Goal: Download file/media

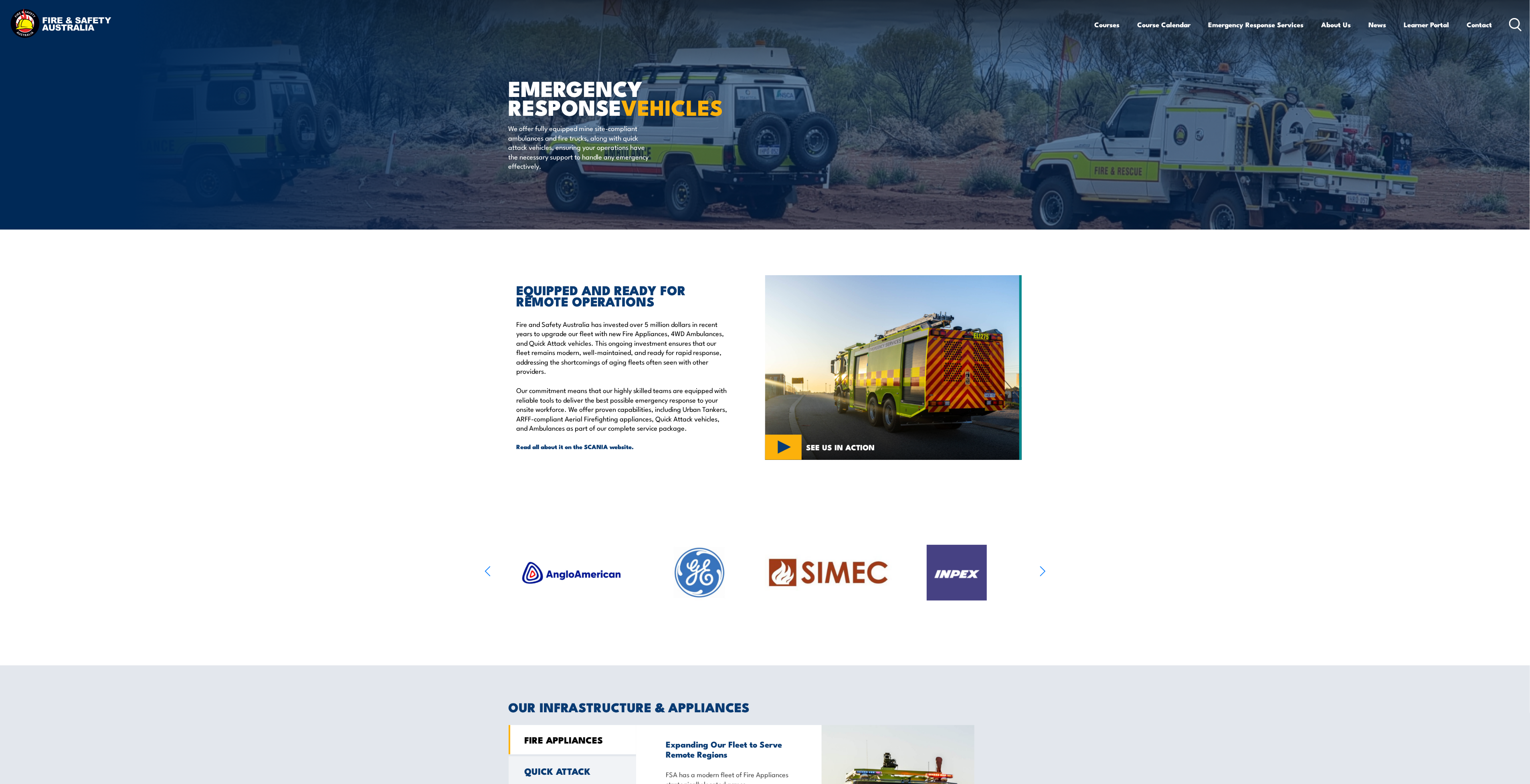
click at [72, 18] on img at bounding box center [60, 24] width 105 height 35
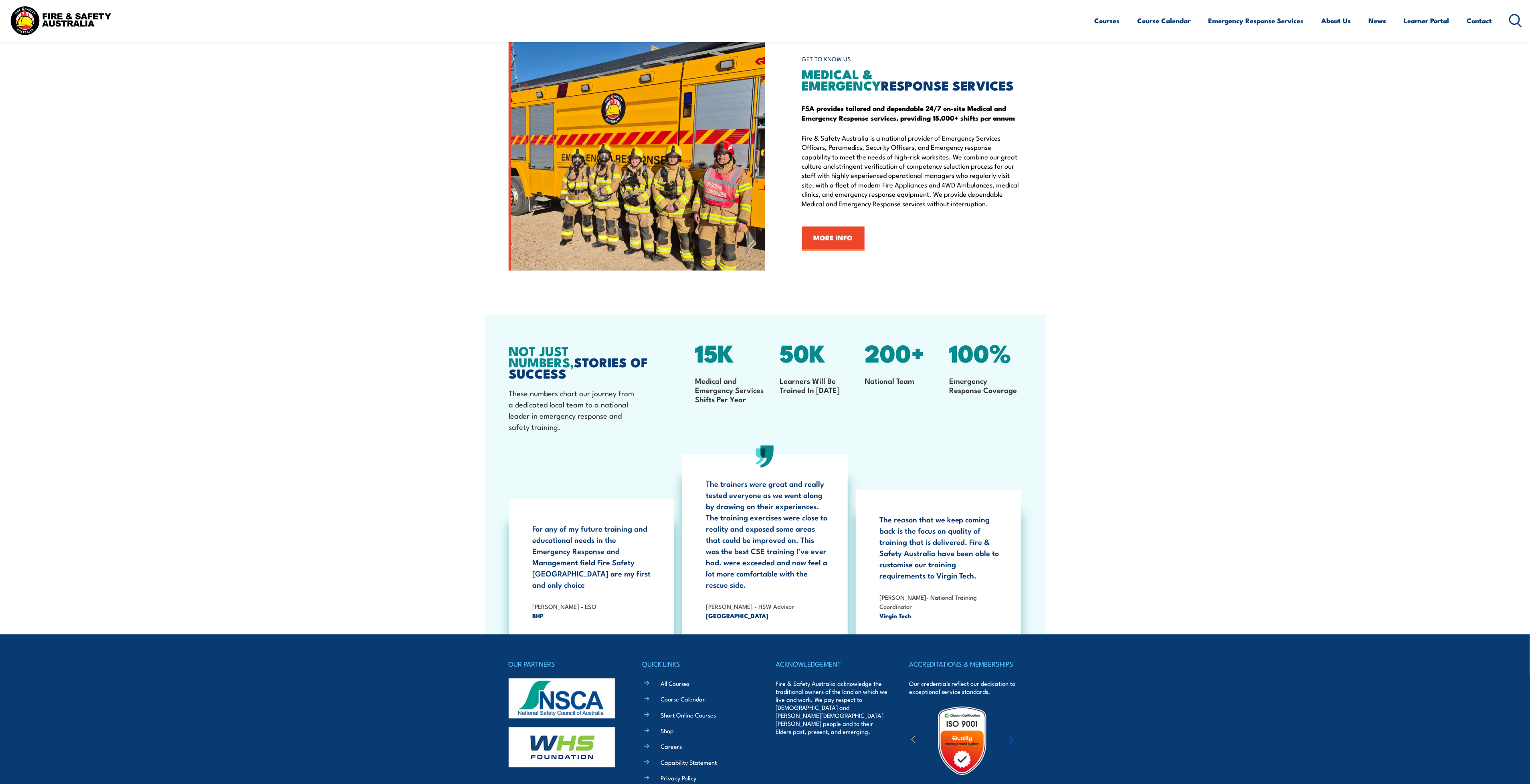
scroll to position [1672, 0]
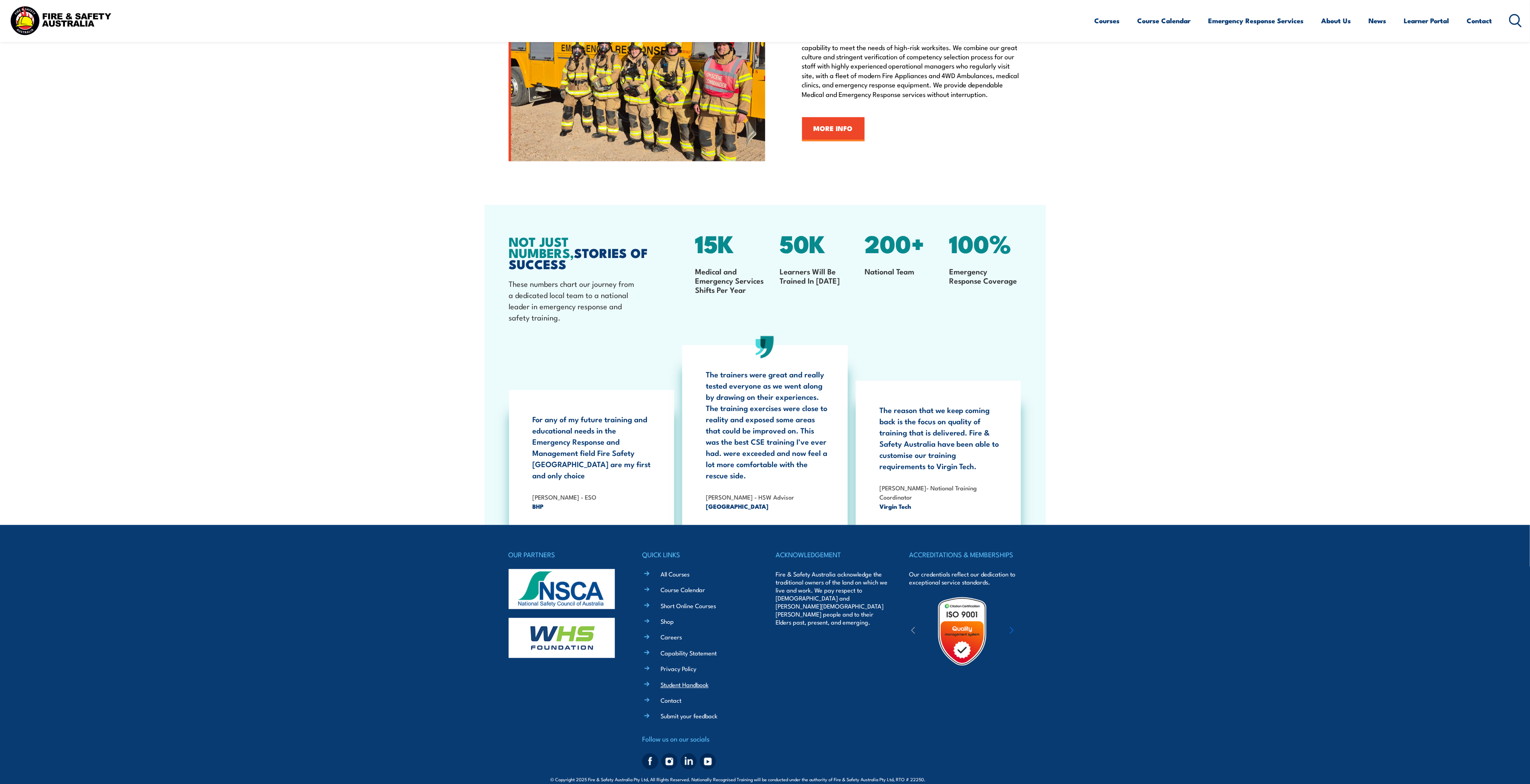
click at [692, 680] on link "Student Handbook" at bounding box center [685, 684] width 48 height 8
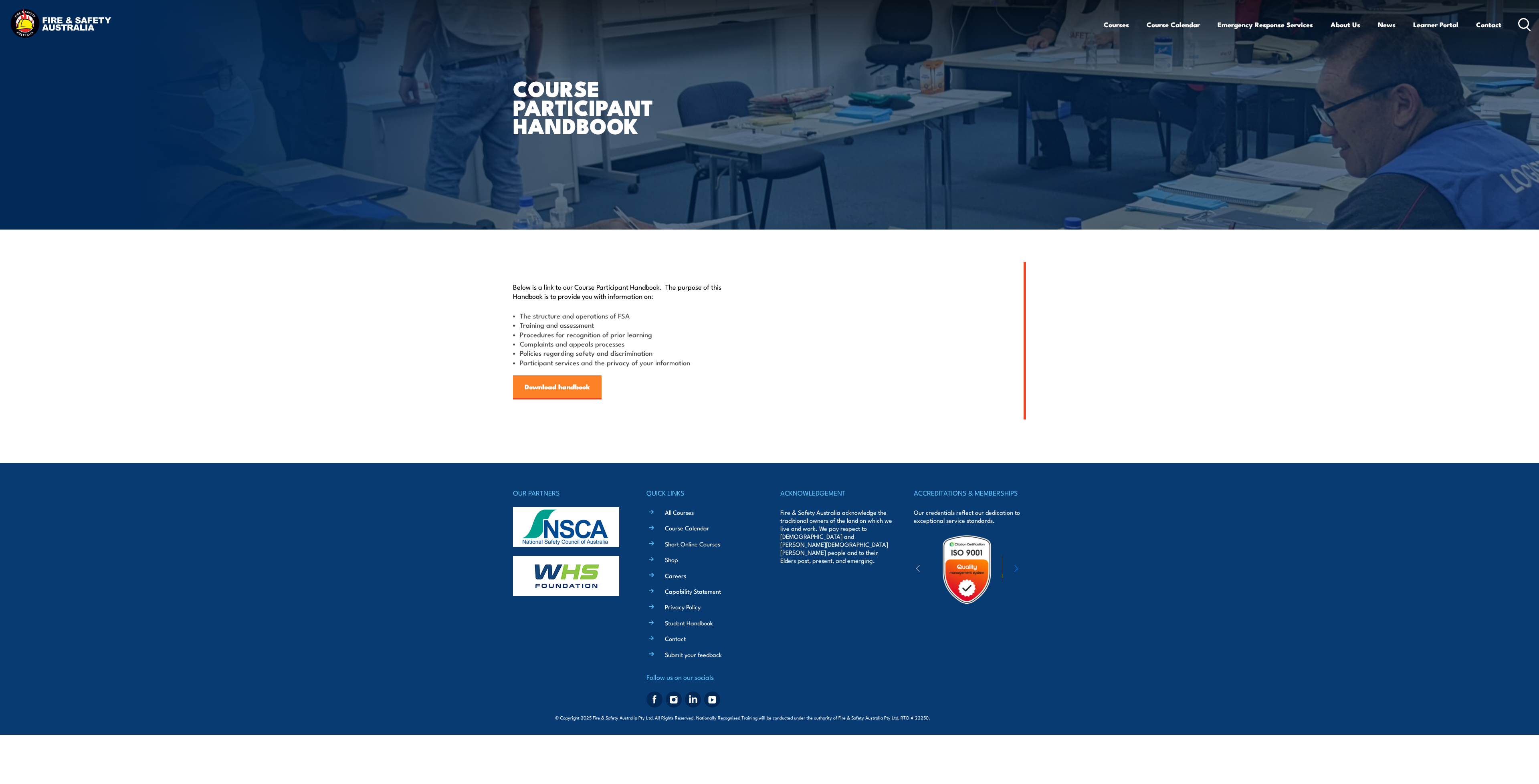
click at [573, 386] on link "Download handbook" at bounding box center [557, 388] width 88 height 24
